Goal: Information Seeking & Learning: Learn about a topic

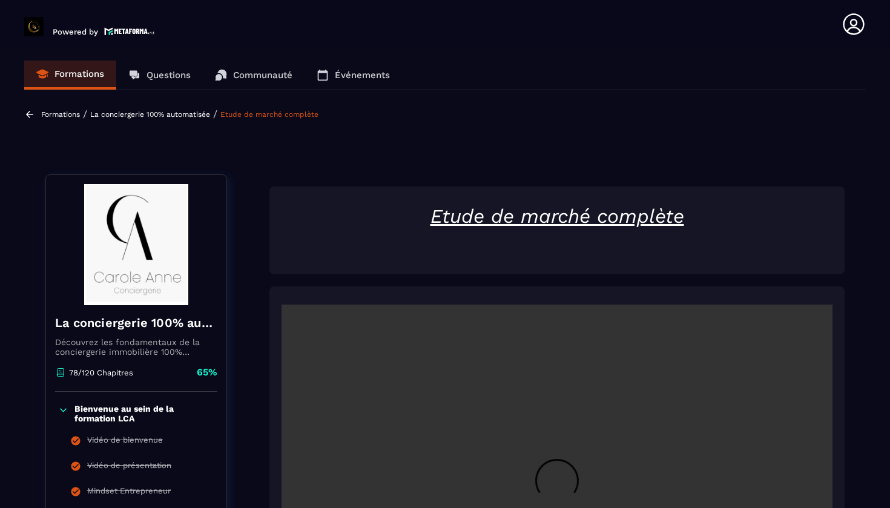
scroll to position [304, 0]
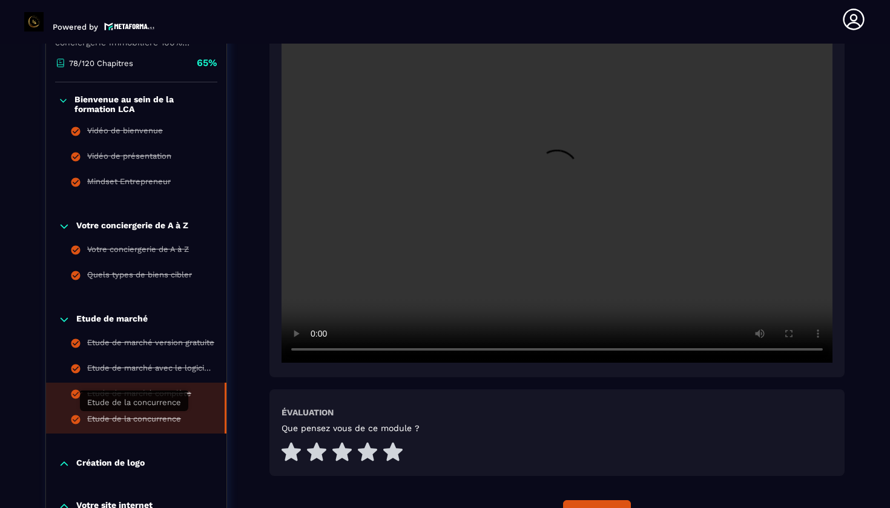
click at [147, 417] on div "Etude de la concurrence" at bounding box center [134, 420] width 94 height 13
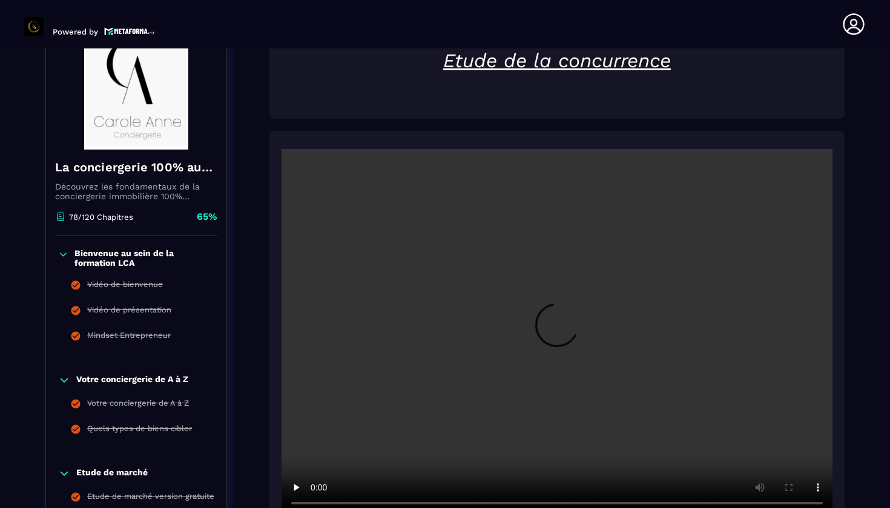
scroll to position [5, 0]
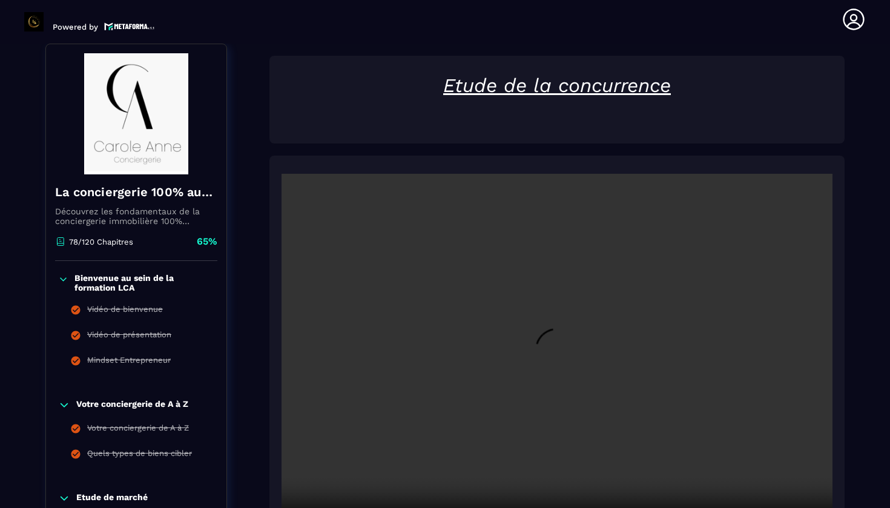
click at [559, 359] on video at bounding box center [556, 357] width 551 height 367
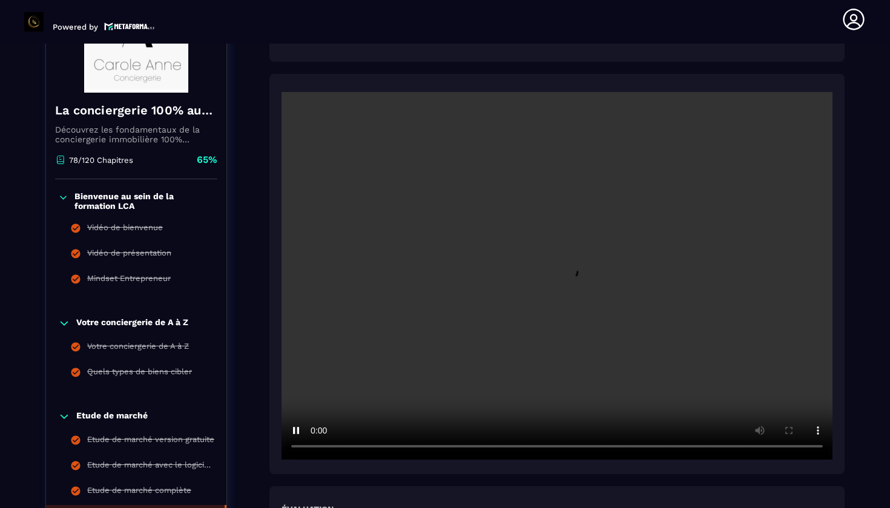
scroll to position [210, 0]
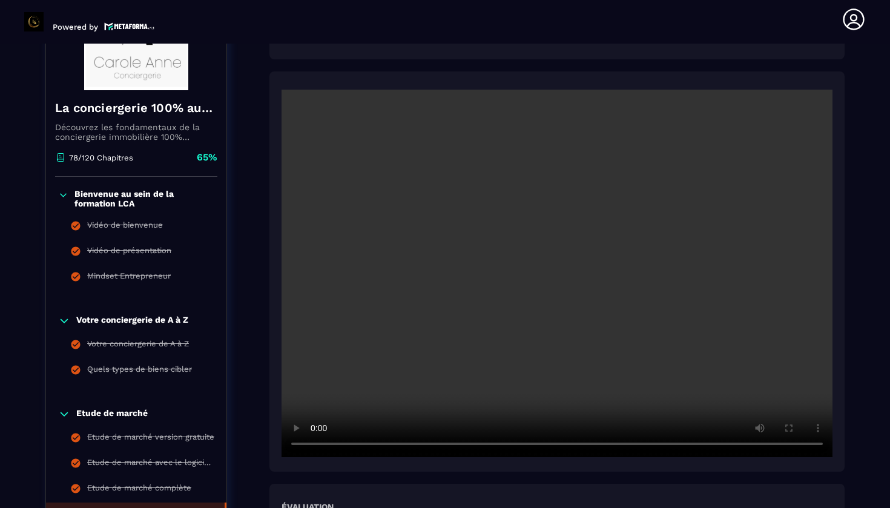
click at [319, 445] on video at bounding box center [556, 273] width 551 height 367
click at [318, 444] on video at bounding box center [556, 273] width 551 height 367
click at [815, 445] on video at bounding box center [556, 273] width 551 height 367
drag, startPoint x: 815, startPoint y: 445, endPoint x: 826, endPoint y: 450, distance: 11.9
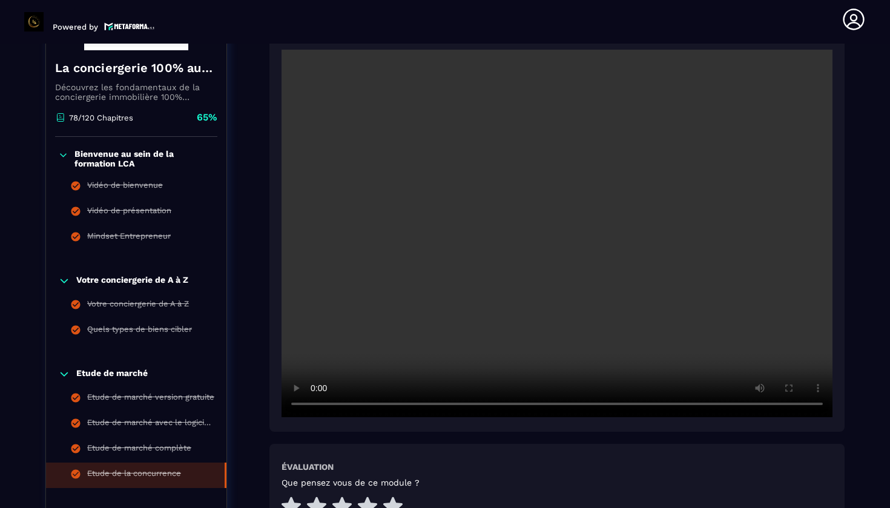
scroll to position [248, 0]
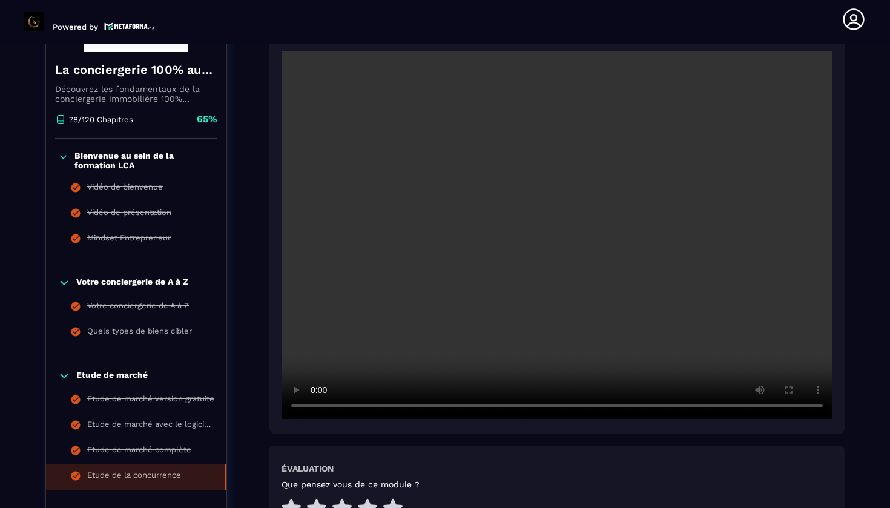
click at [625, 356] on video at bounding box center [556, 234] width 551 height 367
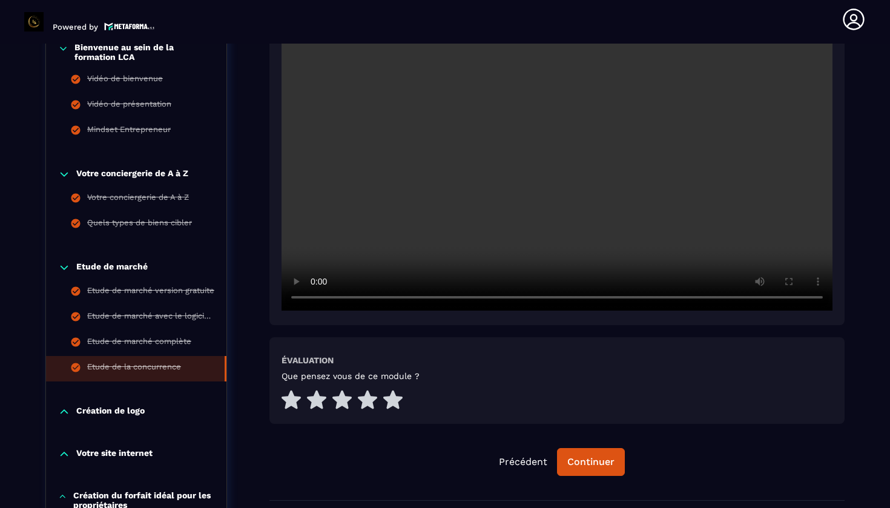
scroll to position [298, 0]
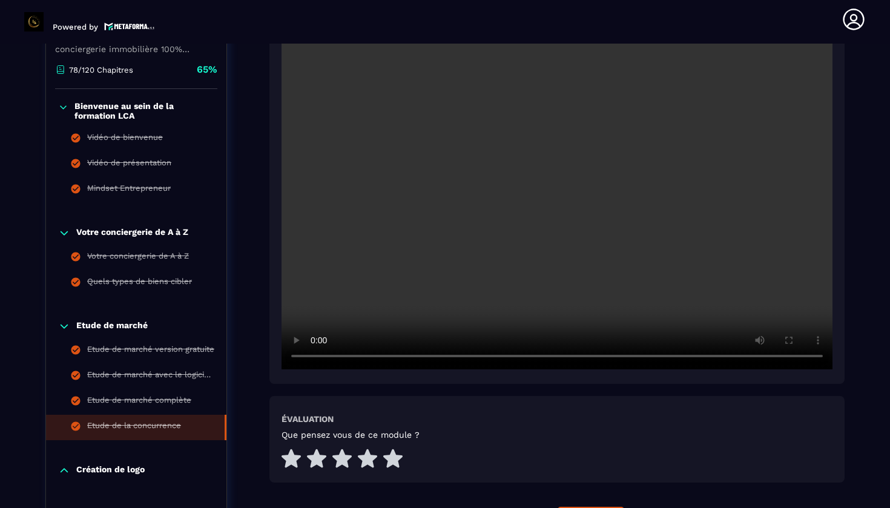
click at [482, 229] on video at bounding box center [556, 185] width 551 height 367
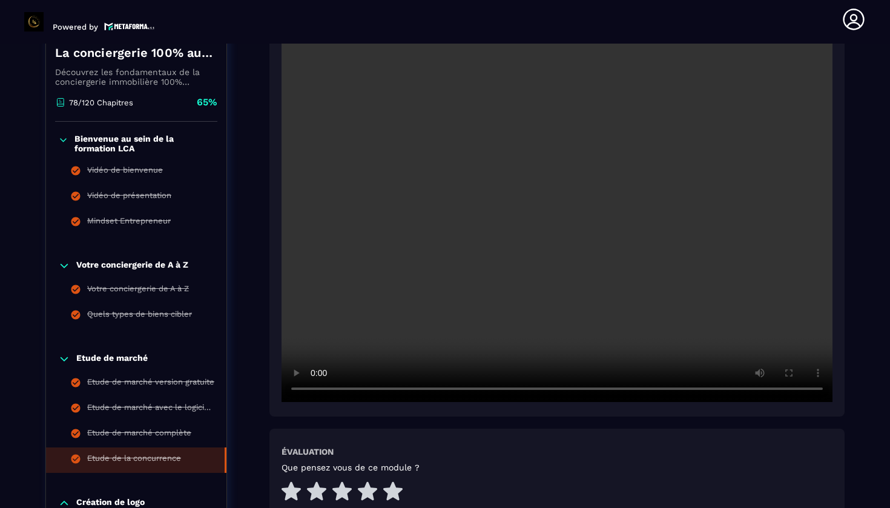
scroll to position [256, 0]
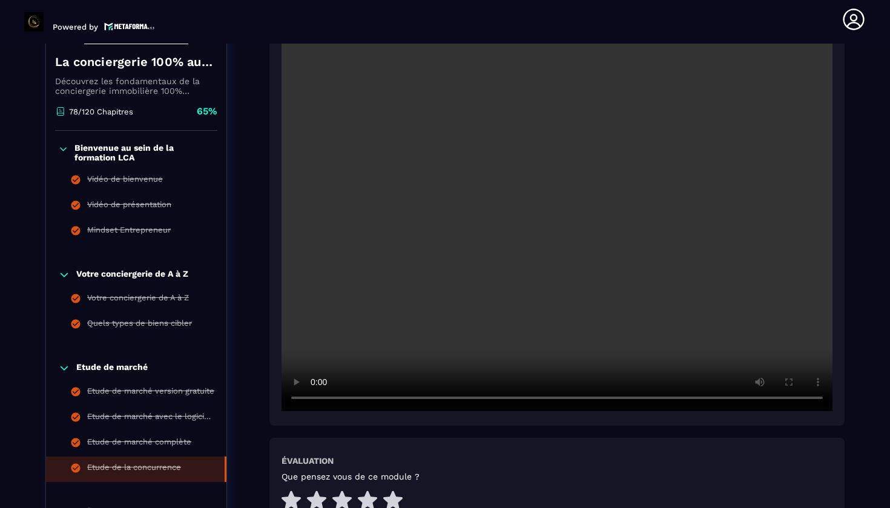
drag, startPoint x: 379, startPoint y: 400, endPoint x: 343, endPoint y: 407, distance: 37.6
click at [343, 407] on video at bounding box center [556, 227] width 551 height 367
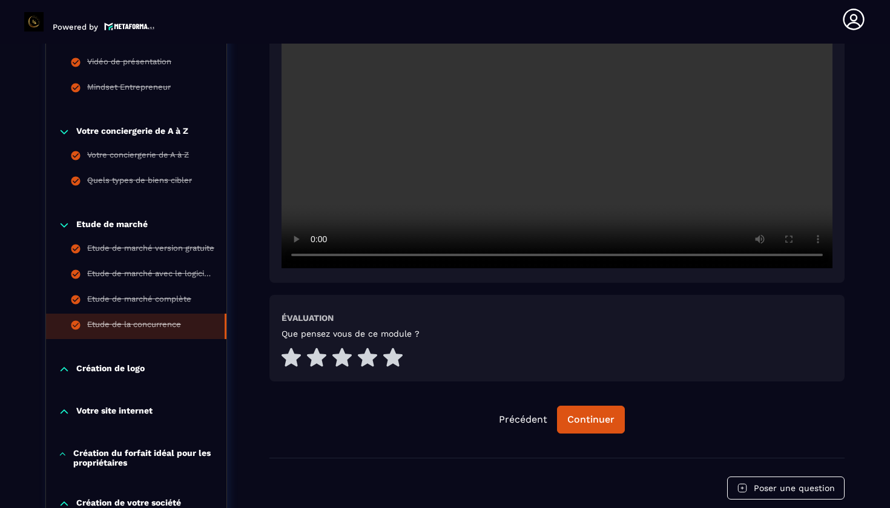
scroll to position [393, 0]
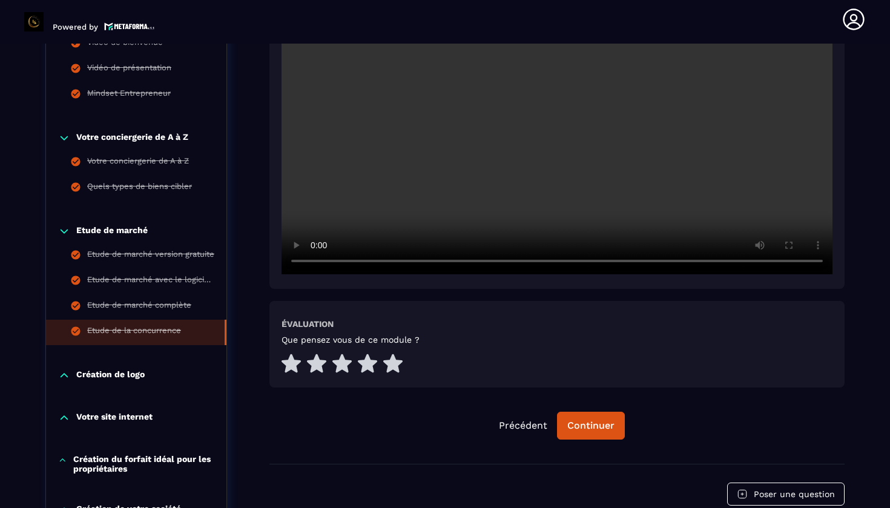
click at [317, 264] on video at bounding box center [556, 90] width 551 height 367
drag, startPoint x: 376, startPoint y: 257, endPoint x: 326, endPoint y: 251, distance: 50.7
click at [326, 251] on video at bounding box center [556, 90] width 551 height 367
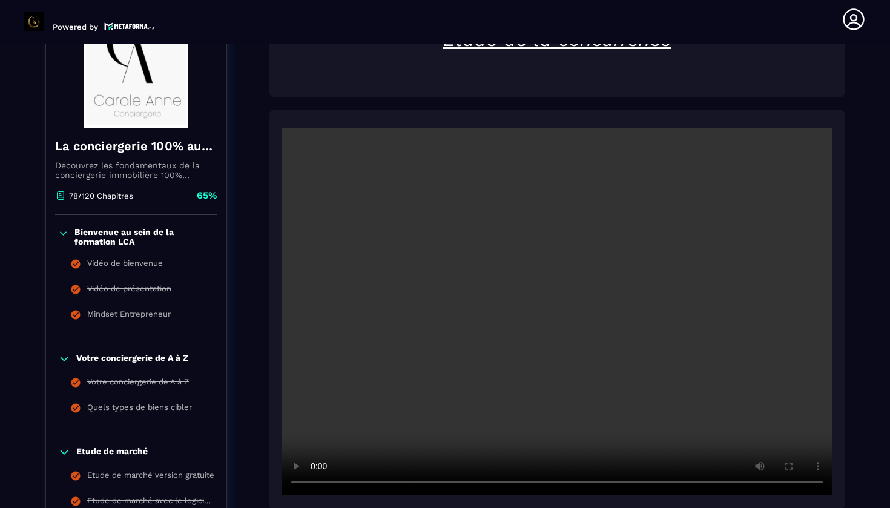
scroll to position [189, 0]
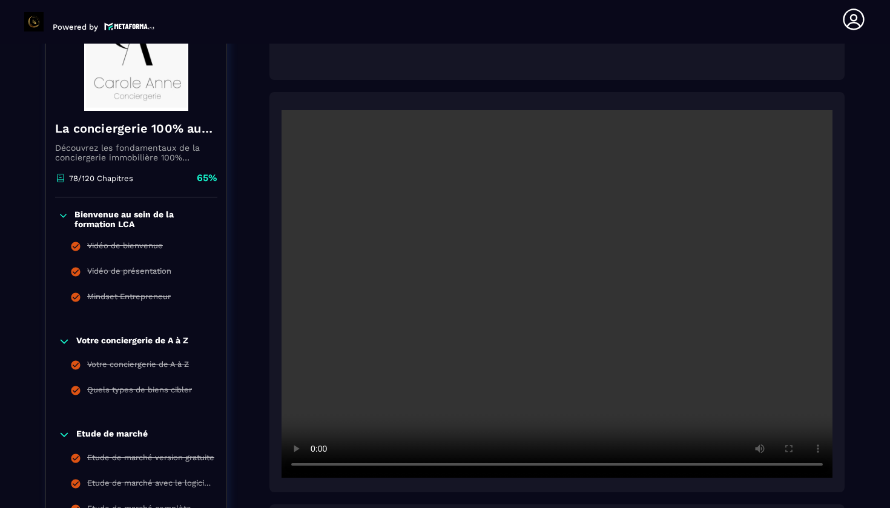
click at [314, 460] on video at bounding box center [556, 293] width 551 height 367
click at [356, 464] on video at bounding box center [556, 293] width 551 height 367
drag, startPoint x: 373, startPoint y: 465, endPoint x: 334, endPoint y: 465, distance: 39.3
click at [335, 465] on video at bounding box center [556, 293] width 551 height 367
click at [315, 467] on video at bounding box center [556, 293] width 551 height 367
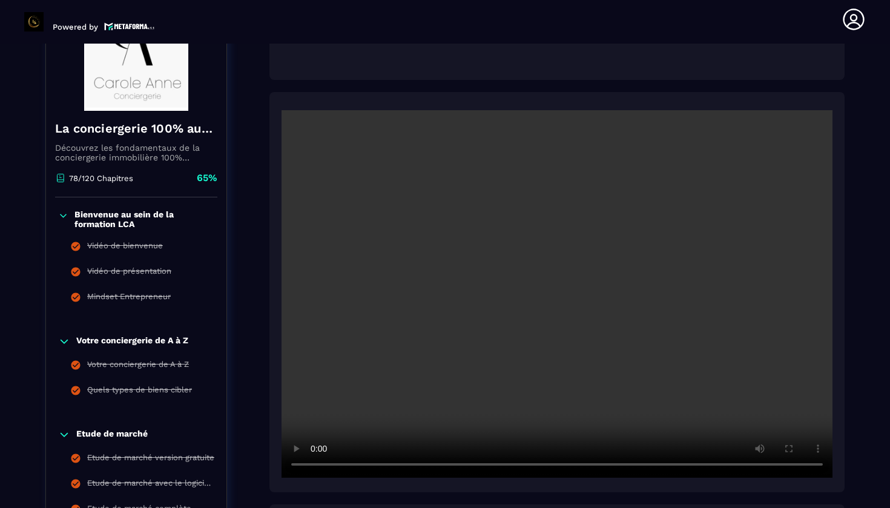
click at [315, 467] on video at bounding box center [556, 293] width 551 height 367
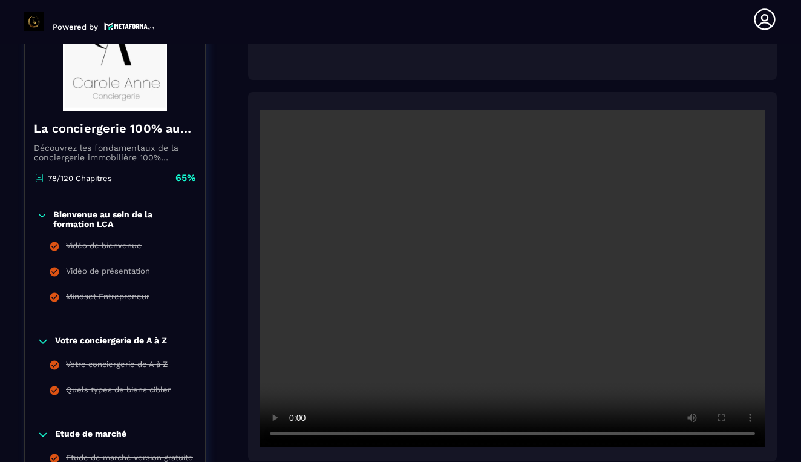
click at [293, 431] on video at bounding box center [512, 278] width 505 height 337
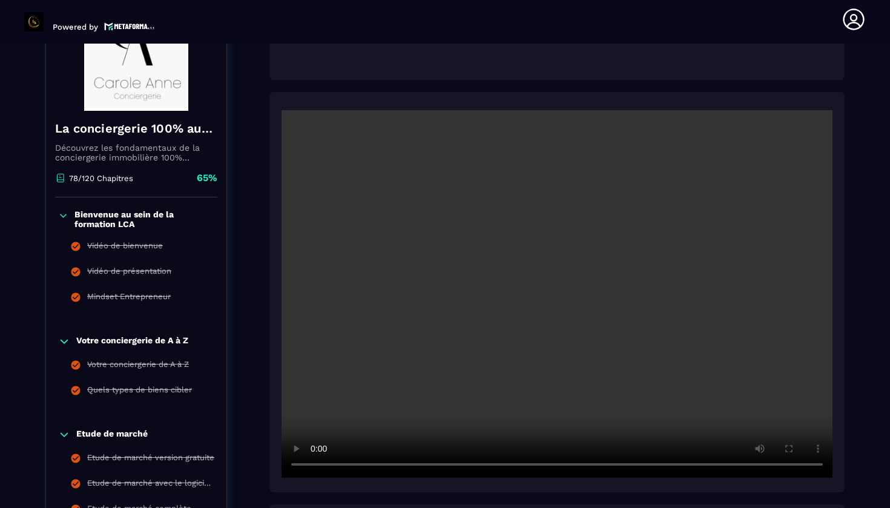
click at [741, 464] on video at bounding box center [556, 293] width 551 height 367
click at [315, 464] on video at bounding box center [556, 293] width 551 height 367
